Goal: Task Accomplishment & Management: Manage account settings

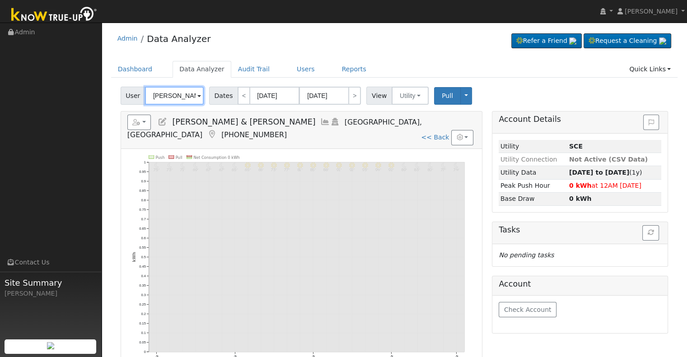
click at [180, 99] on input "[PERSON_NAME] & [PERSON_NAME]" at bounding box center [174, 96] width 59 height 18
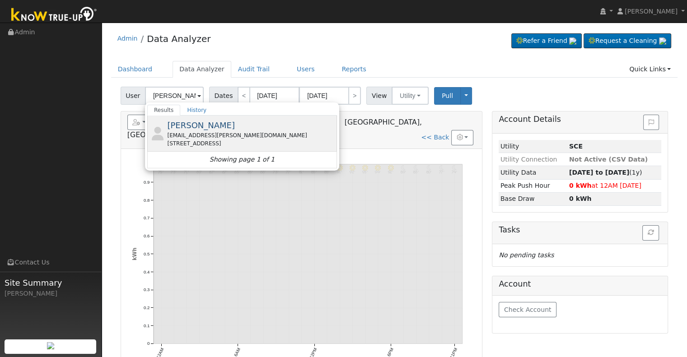
click at [204, 131] on div "[EMAIL_ADDRESS][PERSON_NAME][DOMAIN_NAME]" at bounding box center [251, 135] width 168 height 8
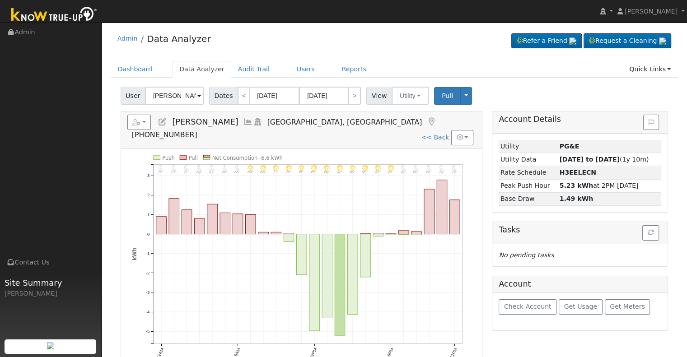
click at [243, 121] on icon at bounding box center [248, 122] width 10 height 8
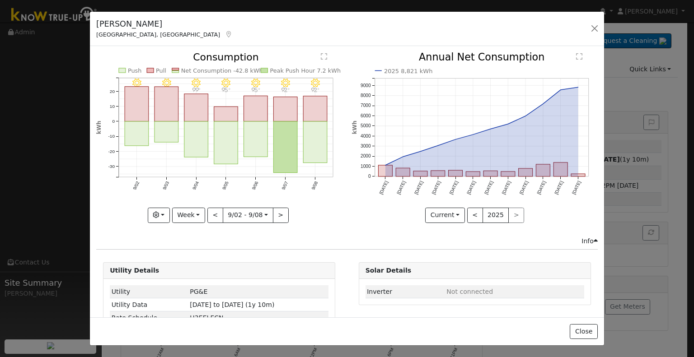
click at [224, 36] on icon at bounding box center [228, 34] width 8 height 6
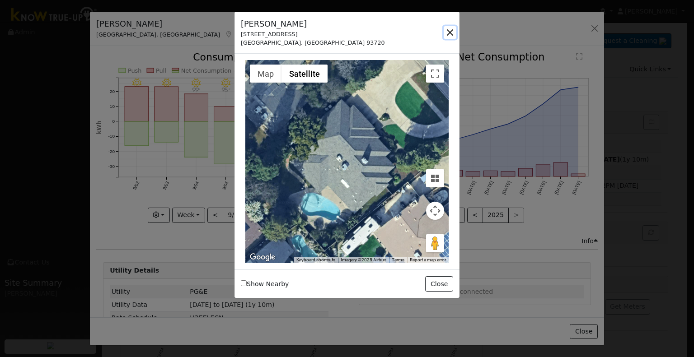
click at [450, 27] on button "button" at bounding box center [449, 32] width 13 height 13
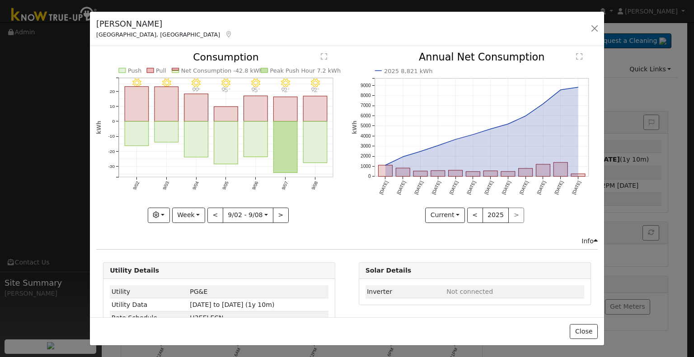
click at [224, 33] on icon at bounding box center [228, 34] width 8 height 6
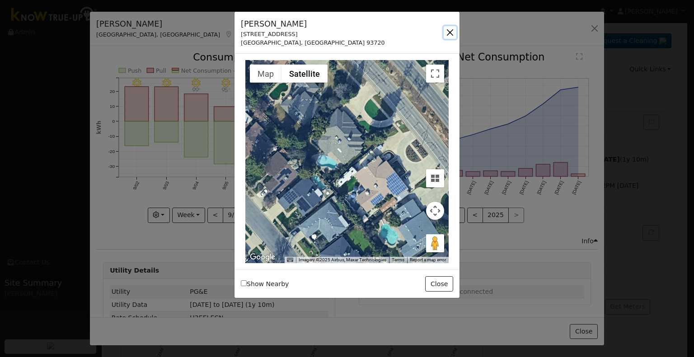
click at [446, 31] on button "button" at bounding box center [449, 32] width 13 height 13
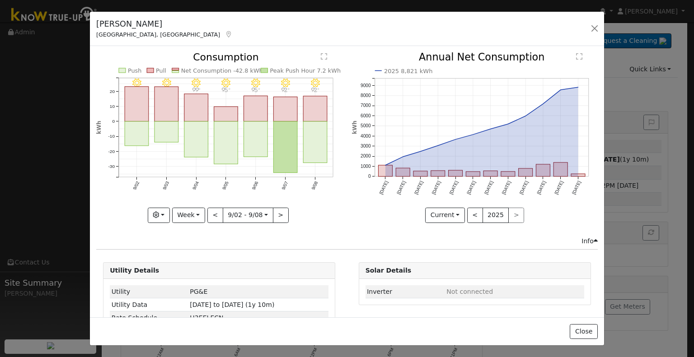
click at [587, 30] on div "[PERSON_NAME] [GEOGRAPHIC_DATA], [GEOGRAPHIC_DATA] Default Account Default Acco…" at bounding box center [347, 29] width 514 height 35
click at [591, 28] on button "button" at bounding box center [594, 28] width 13 height 13
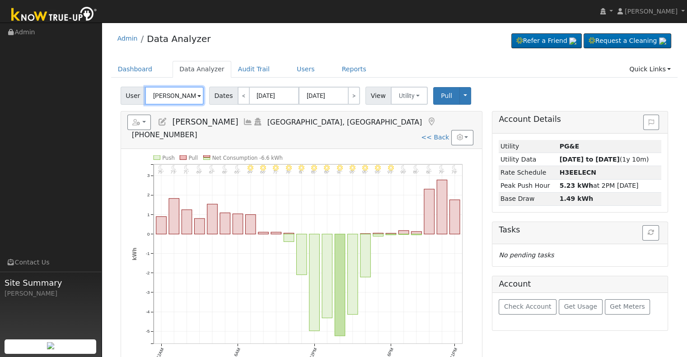
click at [162, 90] on input "[PERSON_NAME]" at bounding box center [174, 96] width 59 height 18
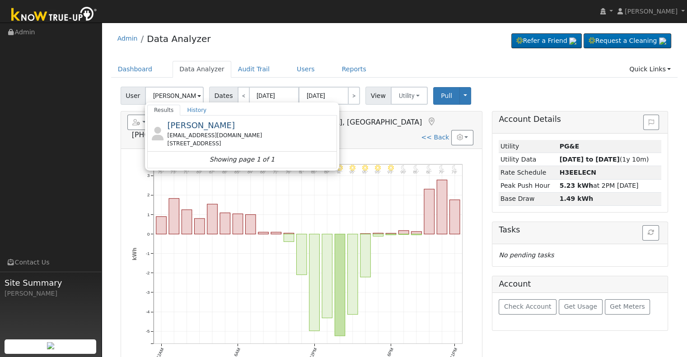
click at [195, 126] on span "[PERSON_NAME]" at bounding box center [201, 125] width 68 height 9
type input "[PERSON_NAME]"
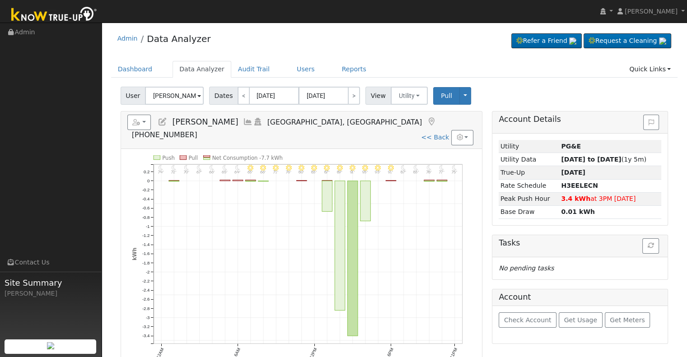
click at [243, 122] on icon at bounding box center [248, 122] width 10 height 8
